Goal: Transaction & Acquisition: Book appointment/travel/reservation

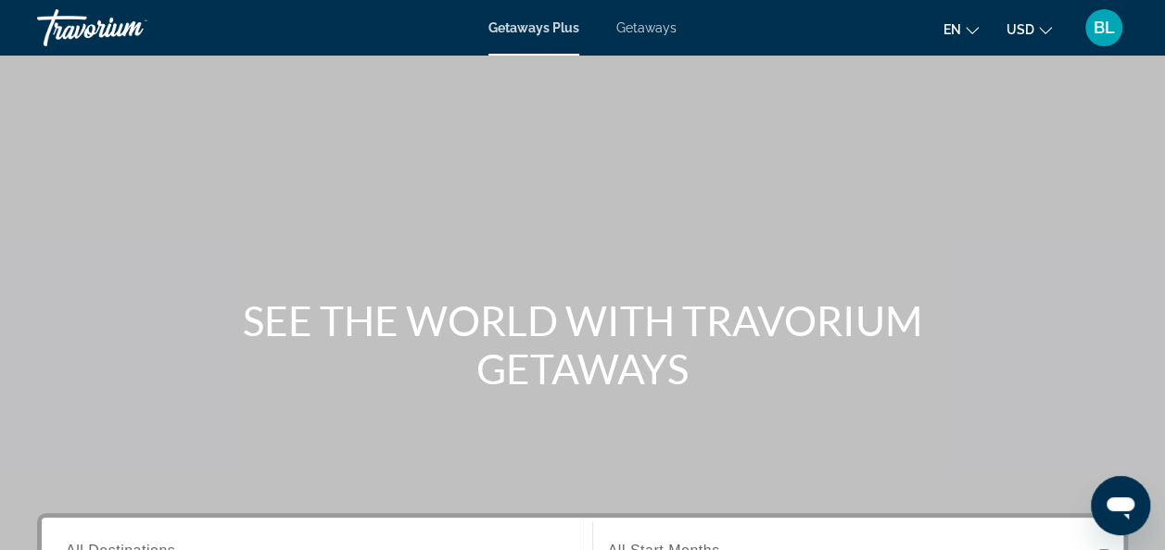
click at [642, 24] on span "Getaways" at bounding box center [646, 27] width 60 height 15
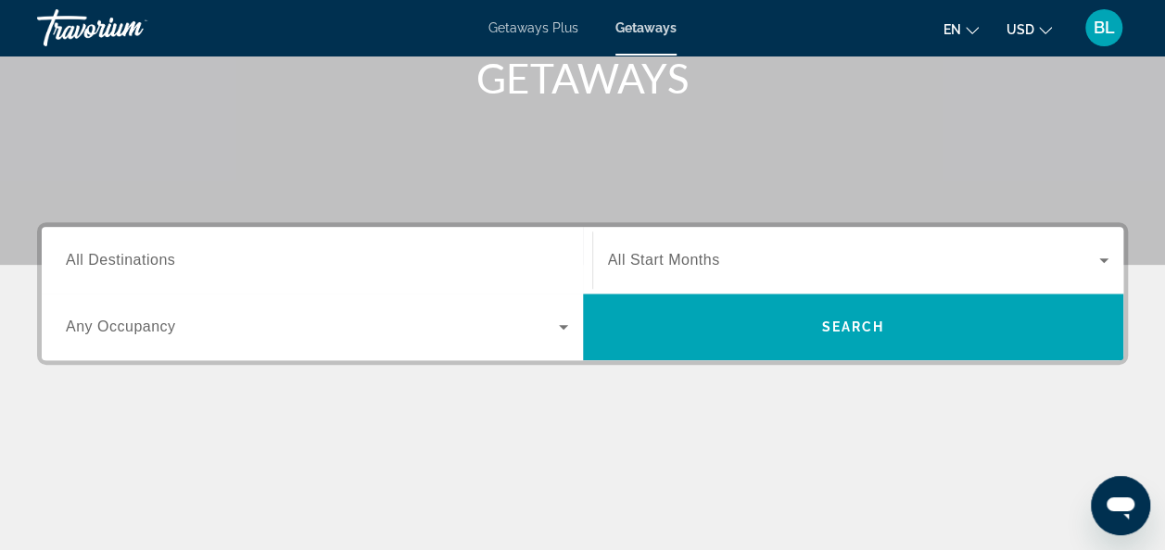
scroll to position [315, 0]
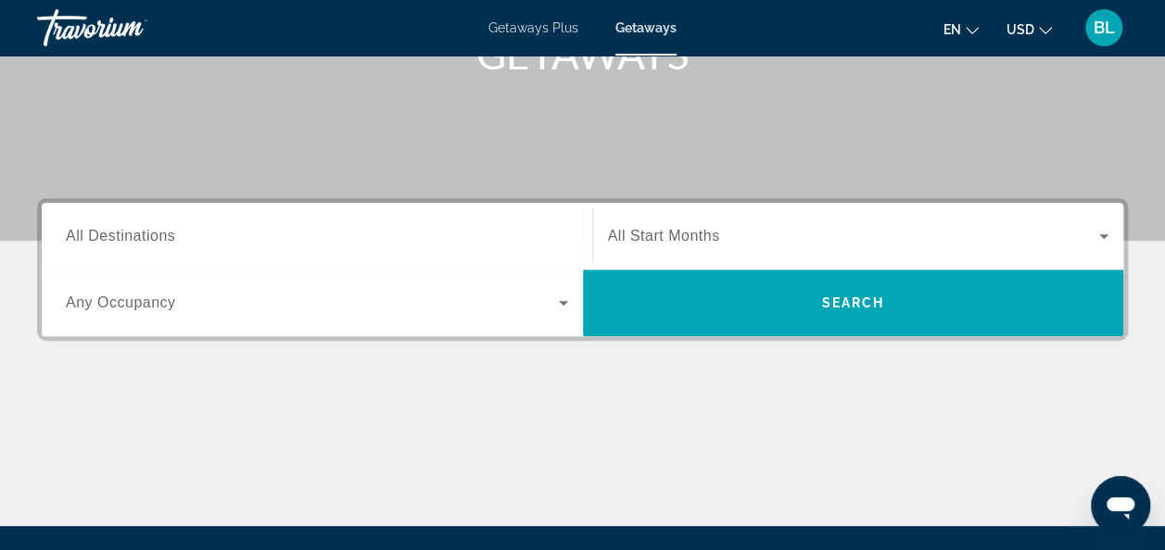
click at [506, 222] on div "Search widget" at bounding box center [317, 236] width 502 height 53
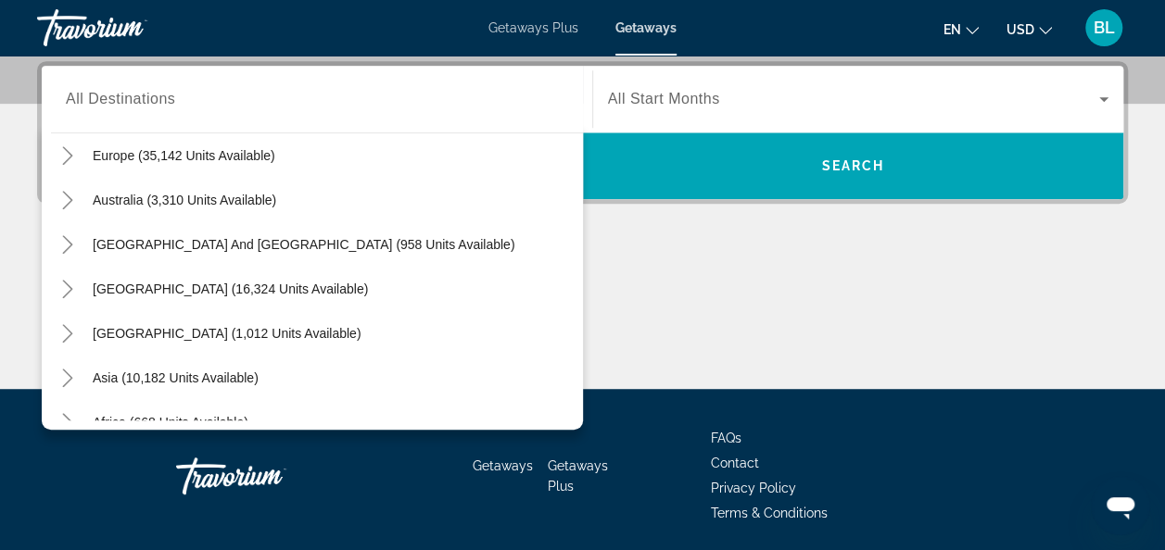
scroll to position [234, 0]
click at [60, 146] on icon "Toggle Europe (35,142 units available)" at bounding box center [67, 154] width 19 height 19
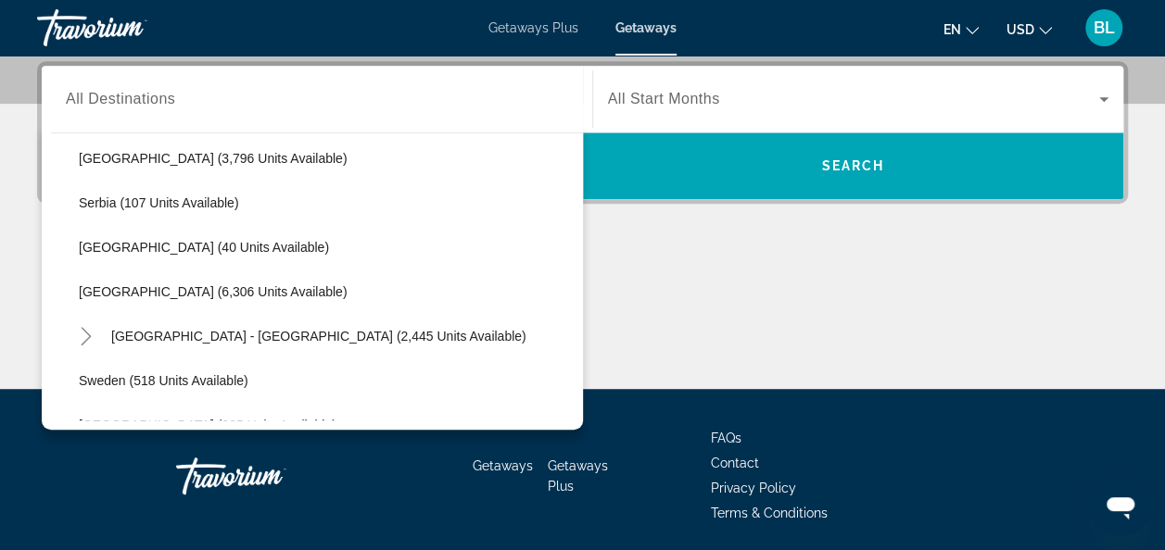
scroll to position [904, 0]
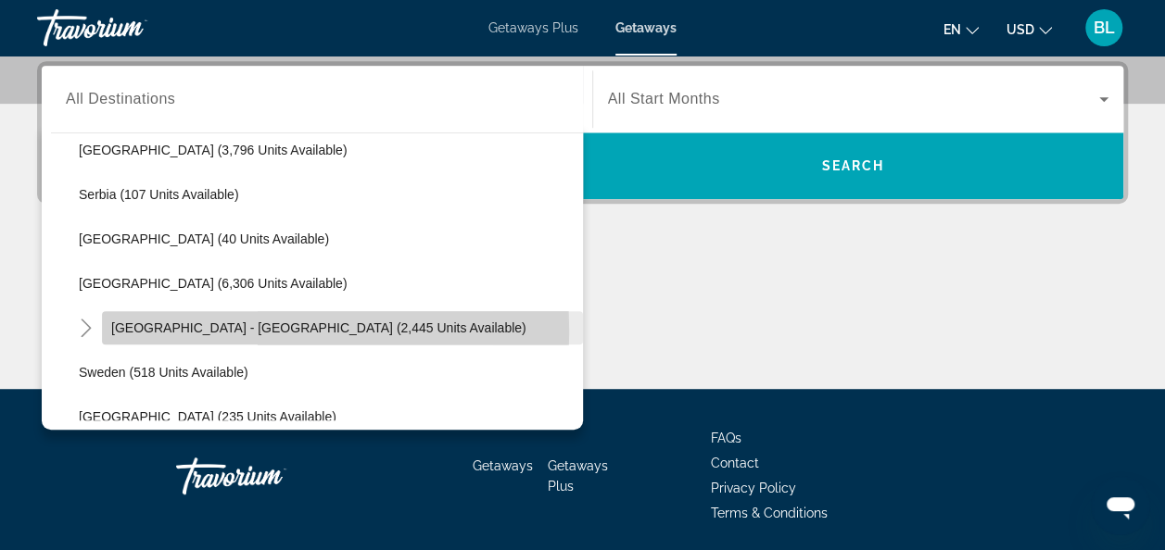
click at [177, 330] on span "[GEOGRAPHIC_DATA] - [GEOGRAPHIC_DATA] (2,445 units available)" at bounding box center [318, 328] width 415 height 15
type input "**********"
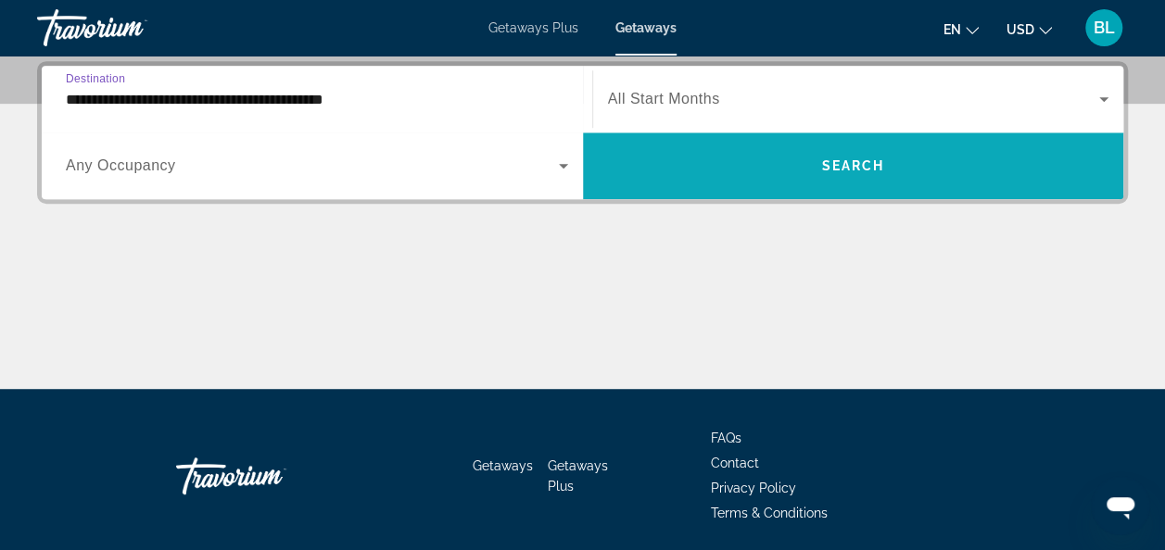
click at [781, 173] on span "Search widget" at bounding box center [853, 166] width 541 height 44
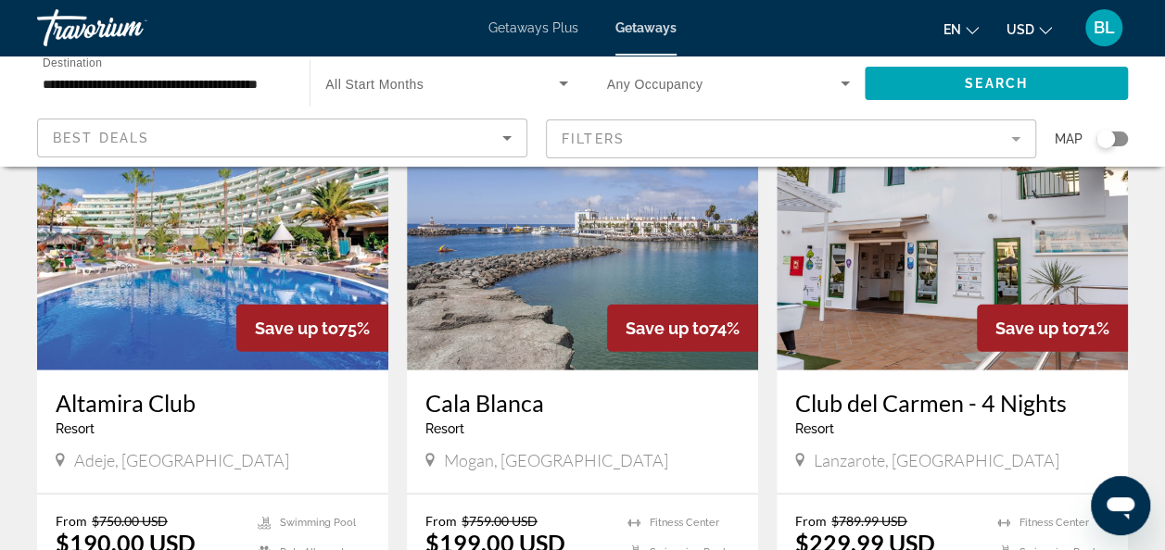
scroll to position [2097, 0]
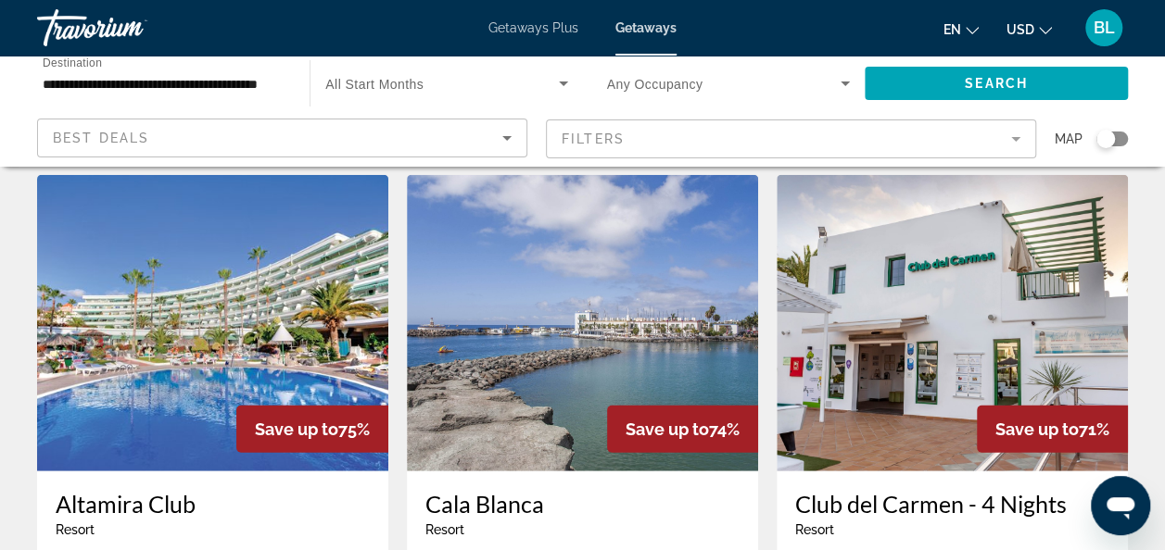
click at [248, 406] on div "Save up to 75%" at bounding box center [312, 429] width 152 height 47
click at [131, 490] on h3 "Altamira Club" at bounding box center [213, 504] width 314 height 28
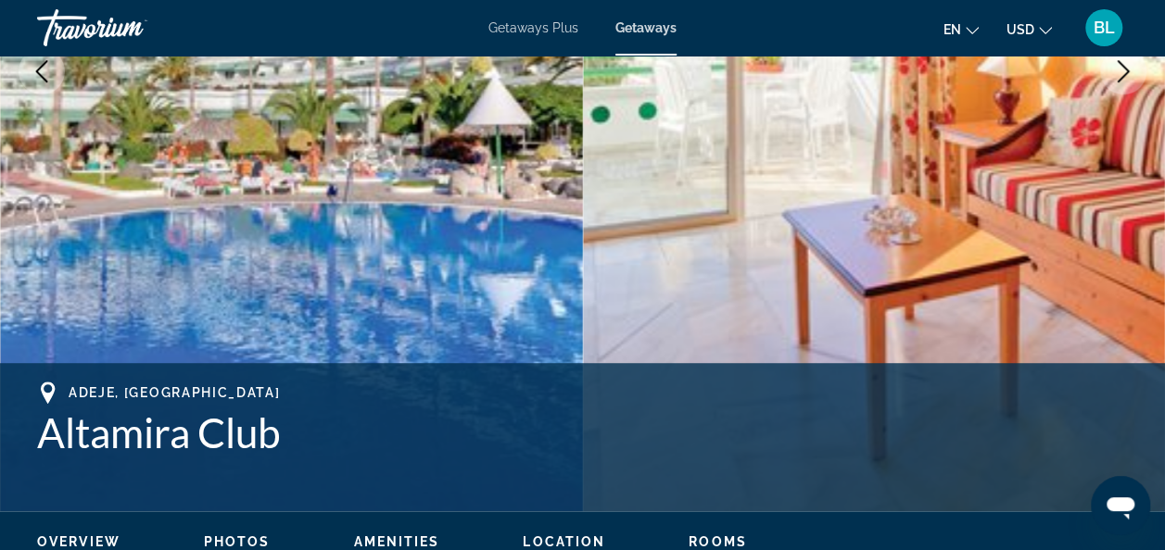
scroll to position [411, 0]
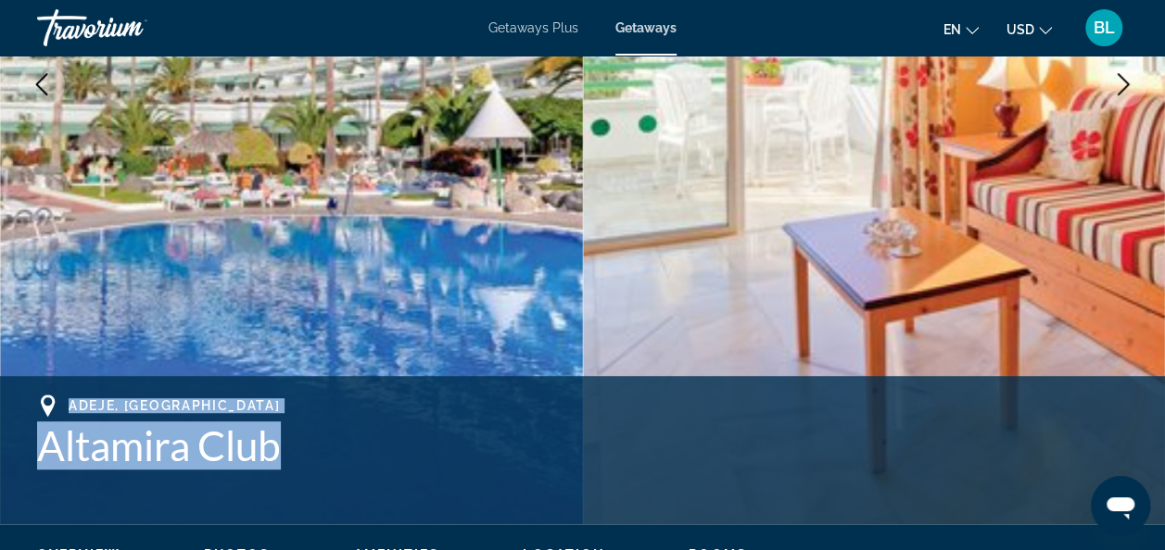
drag, startPoint x: 71, startPoint y: 404, endPoint x: 286, endPoint y: 456, distance: 221.1
click at [286, 456] on div "Adeje, [GEOGRAPHIC_DATA] Altamira Club" at bounding box center [582, 432] width 1091 height 75
copy div "Adeje, [GEOGRAPHIC_DATA] Altamira Club"
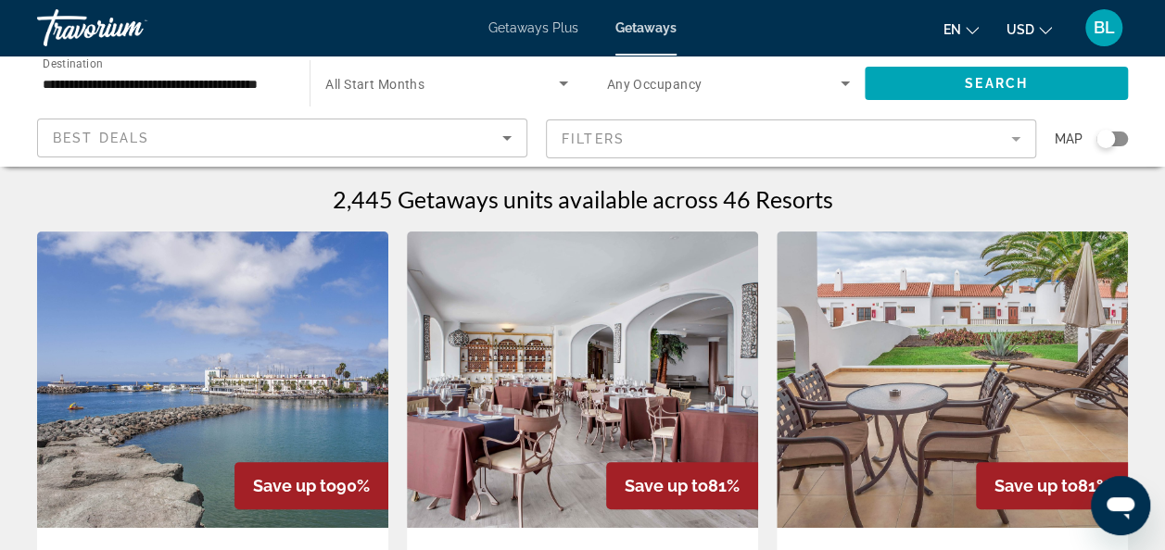
click at [237, 74] on input "**********" at bounding box center [164, 84] width 243 height 22
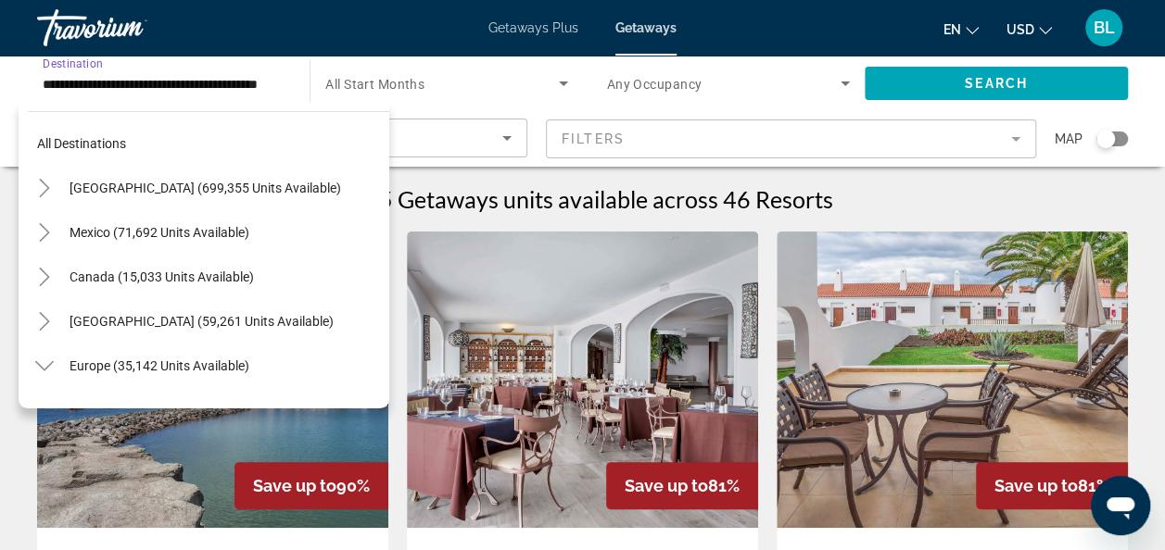
scroll to position [955, 0]
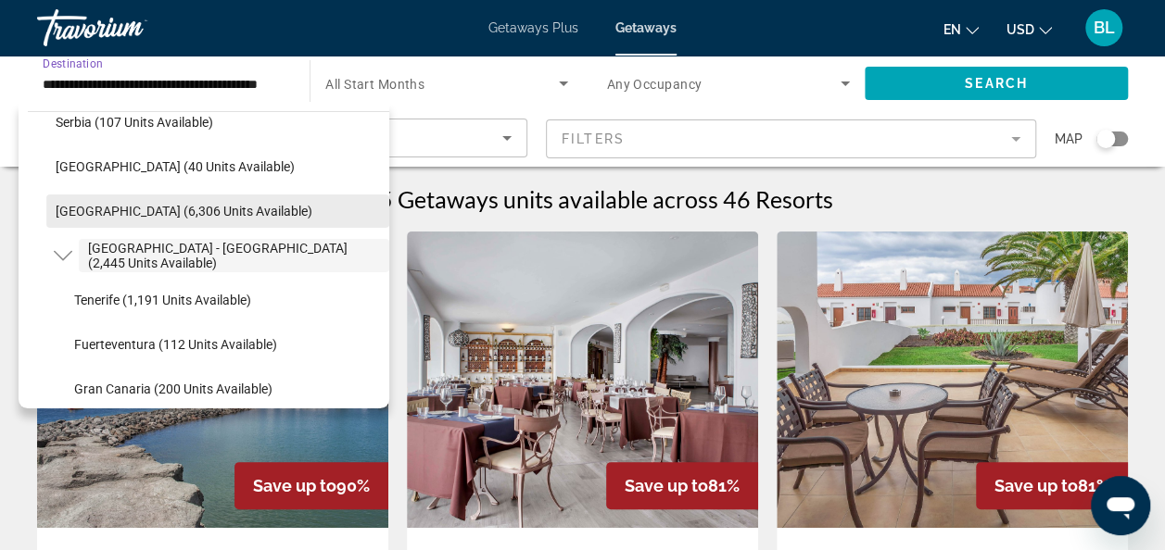
click at [124, 215] on span "[GEOGRAPHIC_DATA] (6,306 units available)" at bounding box center [184, 211] width 257 height 15
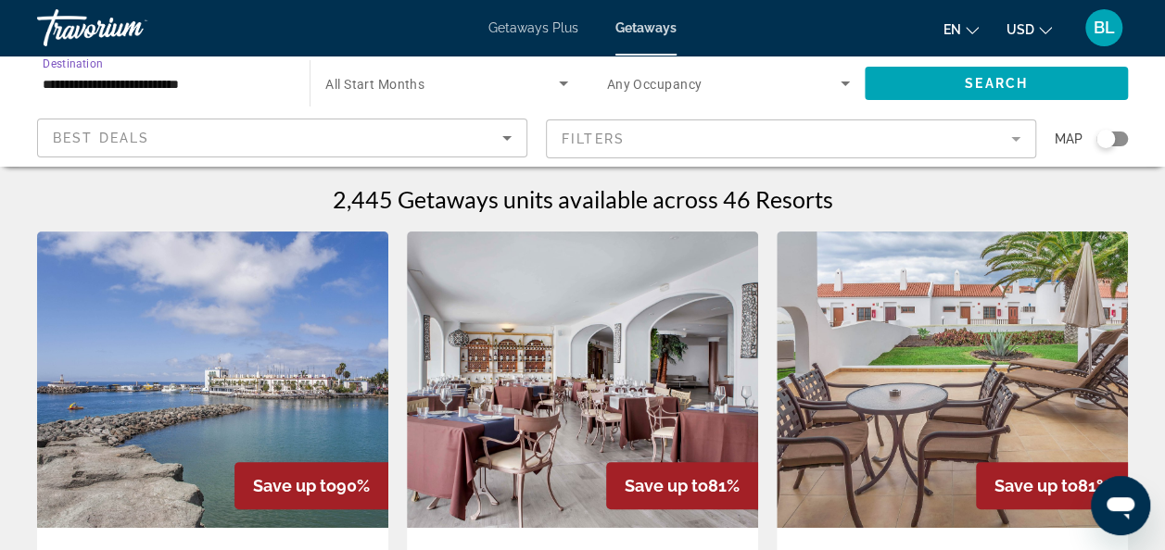
click at [162, 89] on input "**********" at bounding box center [164, 84] width 243 height 22
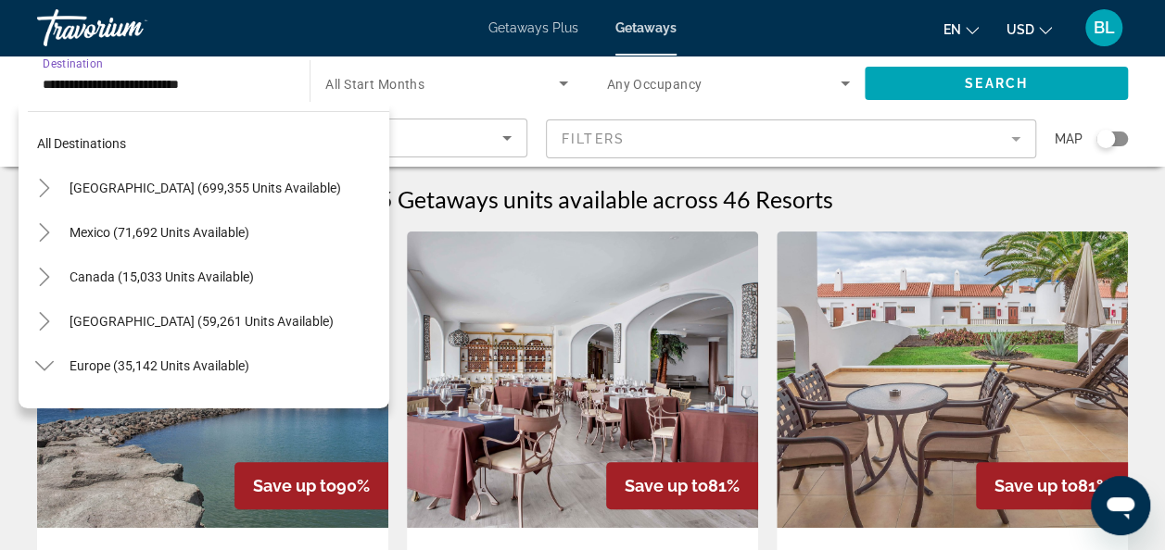
scroll to position [911, 0]
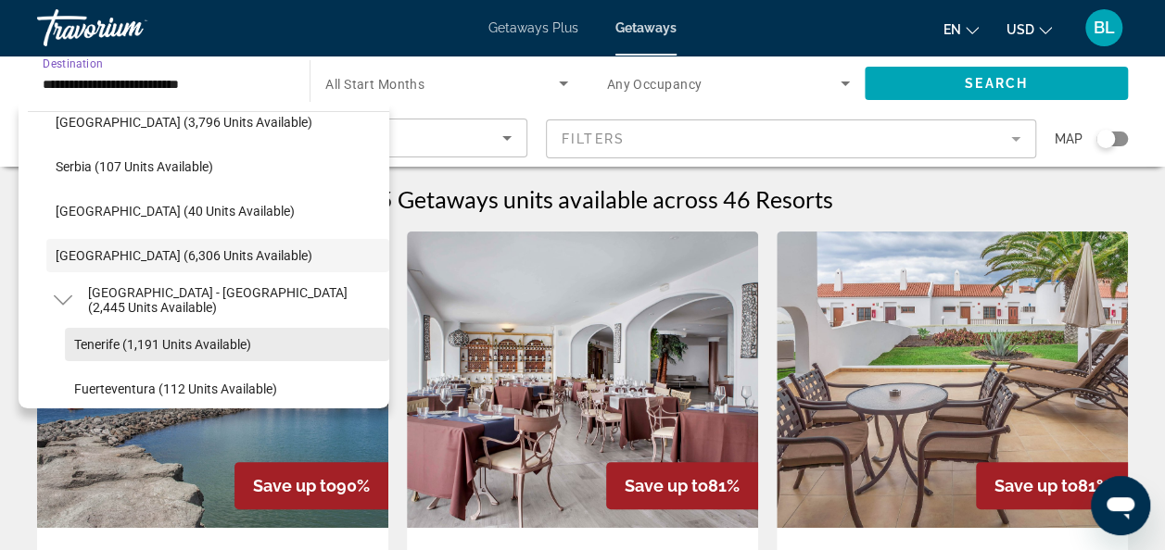
click at [109, 338] on span "Tenerife (1,191 units available)" at bounding box center [162, 344] width 177 height 15
type input "**********"
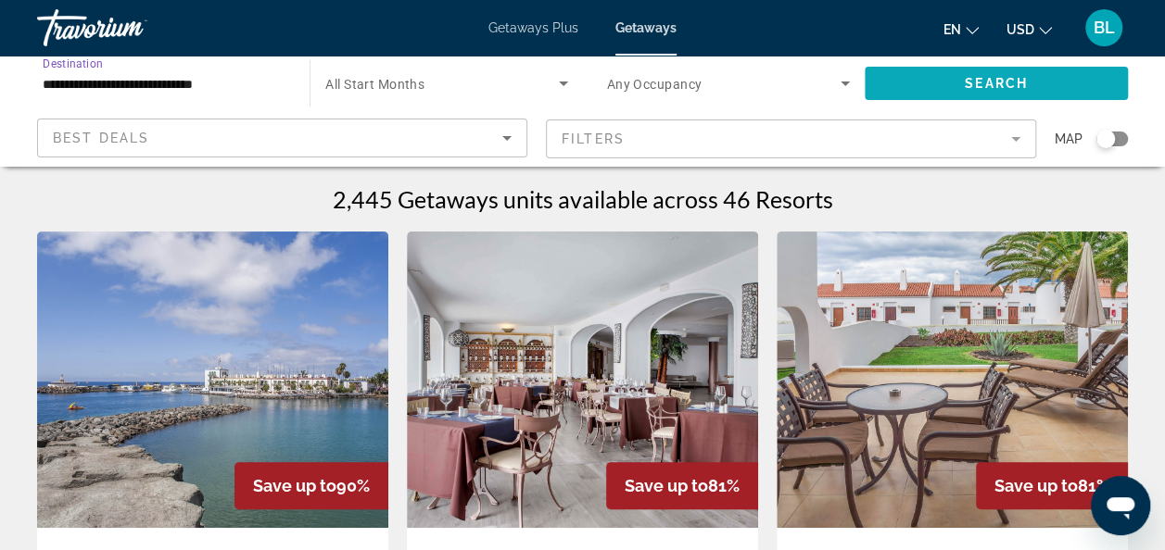
click at [945, 84] on span "Search widget" at bounding box center [996, 83] width 263 height 44
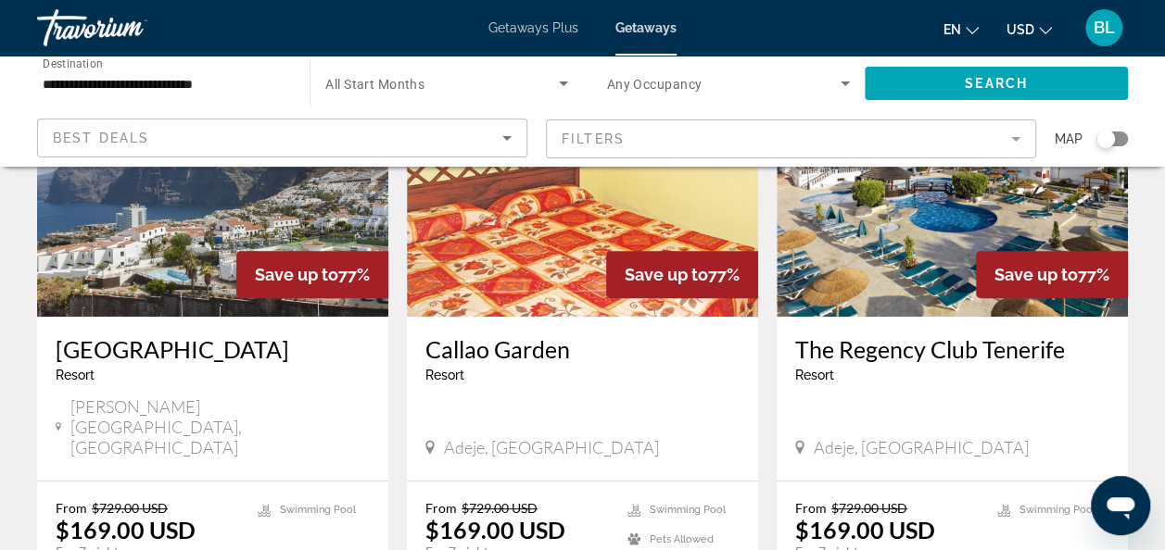
scroll to position [134, 0]
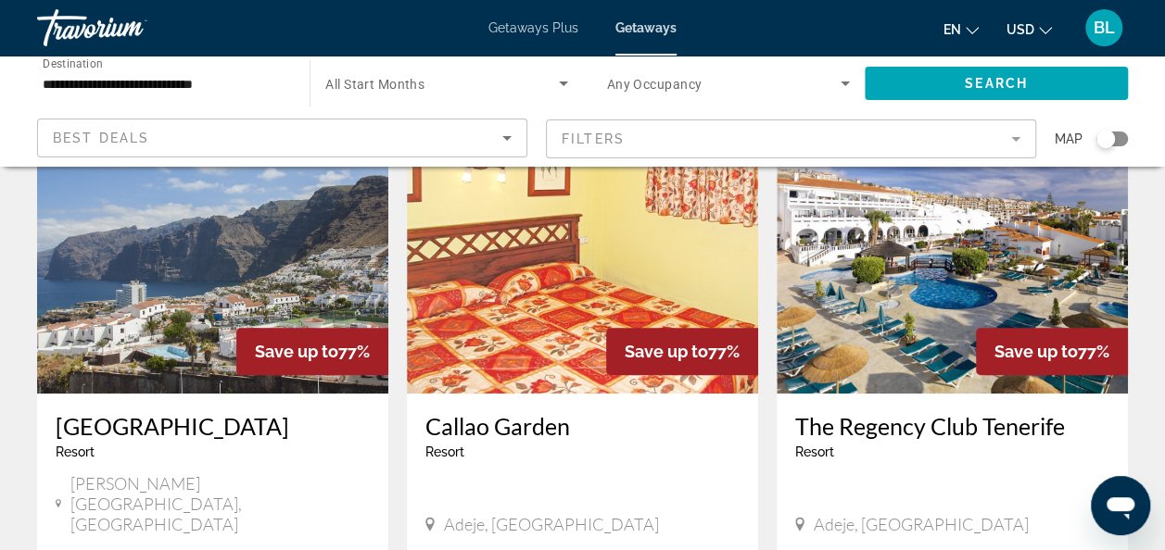
click at [935, 434] on h3 "The Regency Club Tenerife" at bounding box center [952, 426] width 314 height 28
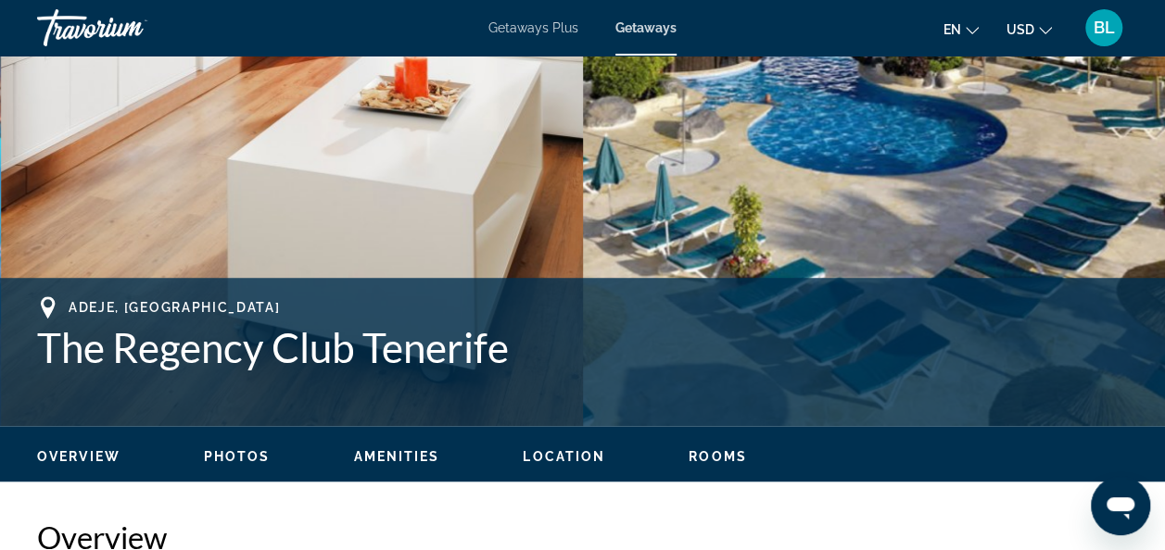
scroll to position [519, 0]
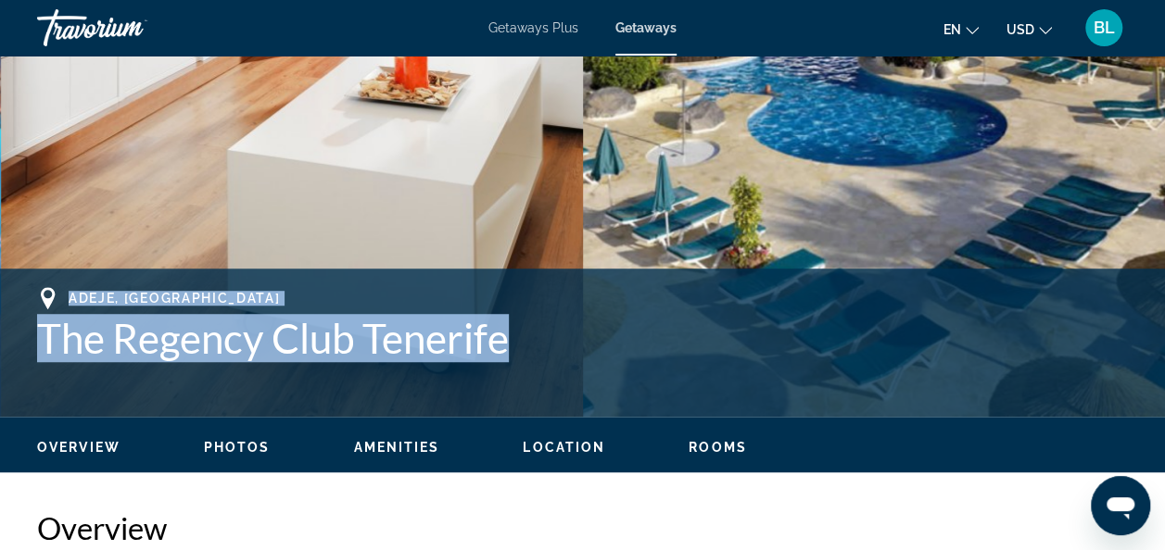
drag, startPoint x: 504, startPoint y: 328, endPoint x: 27, endPoint y: 285, distance: 479.1
click at [27, 285] on div "Adeje, [GEOGRAPHIC_DATA] The Regency Club [GEOGRAPHIC_DATA] Address [STREET_ADD…" at bounding box center [582, 343] width 1165 height 148
copy div "Adeje, [GEOGRAPHIC_DATA] The Regency Club [GEOGRAPHIC_DATA]"
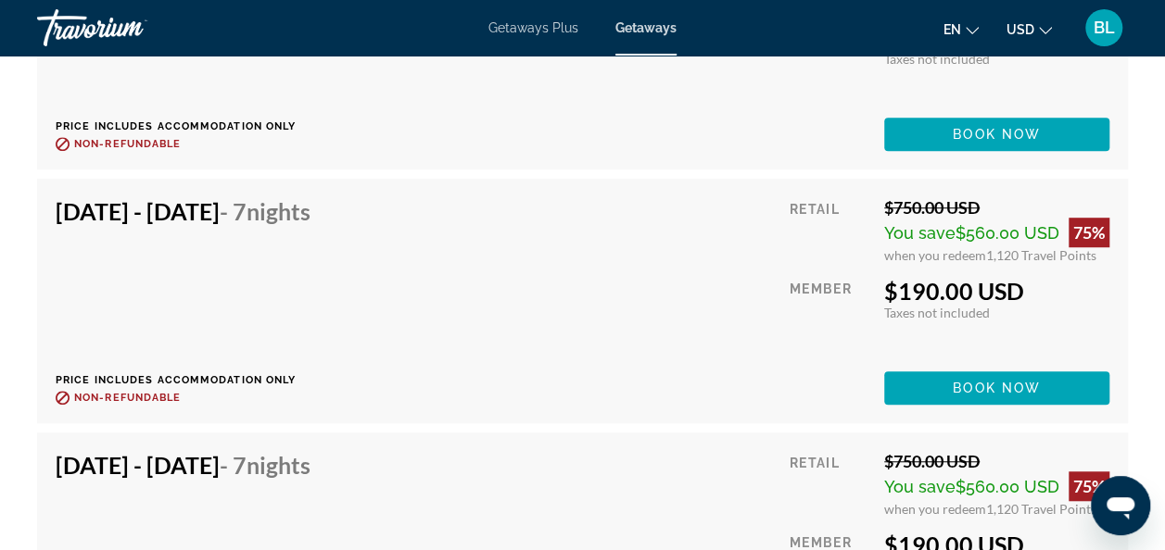
scroll to position [4027, 0]
